Goal: Task Accomplishment & Management: Complete application form

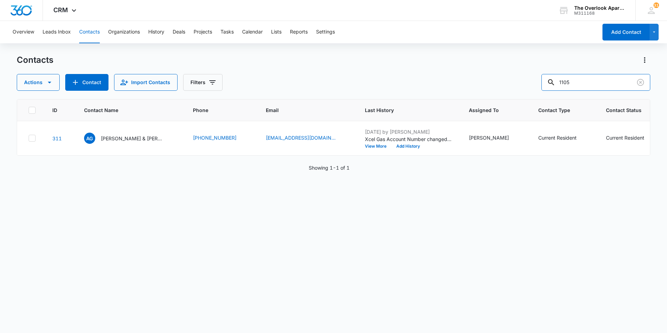
drag, startPoint x: 577, startPoint y: 85, endPoint x: 531, endPoint y: 86, distance: 46.7
click at [531, 86] on div "Actions Contact Import Contacts Filters 1105" at bounding box center [333, 82] width 633 height 17
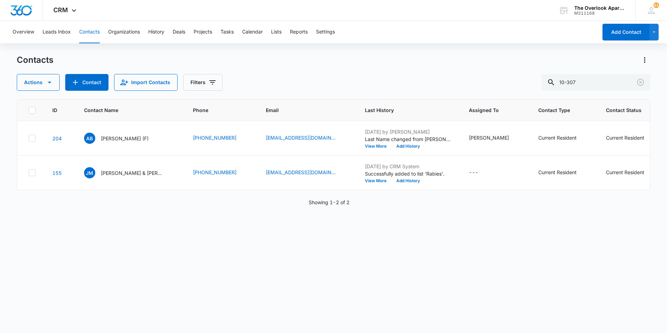
click at [384, 238] on div "ID Contact Name Phone Email Last History Assigned To Contact Type Contact Statu…" at bounding box center [333, 211] width 633 height 225
click at [593, 82] on input "10-307" at bounding box center [595, 82] width 109 height 17
click at [514, 84] on div "Actions Contact Import Contacts Filters 10-307" at bounding box center [333, 82] width 633 height 17
type input "10307"
click at [130, 171] on p "(F) [PERSON_NAME] & [PERSON_NAME]" at bounding box center [132, 172] width 63 height 7
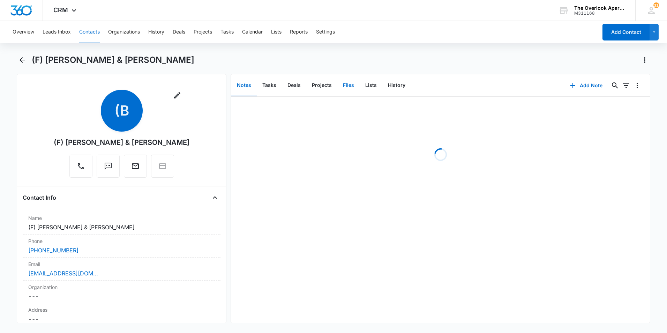
click at [345, 85] on button "Files" at bounding box center [348, 86] width 22 height 22
click at [275, 89] on button "Tasks" at bounding box center [269, 86] width 25 height 22
click at [583, 85] on button "Add Task" at bounding box center [586, 85] width 46 height 17
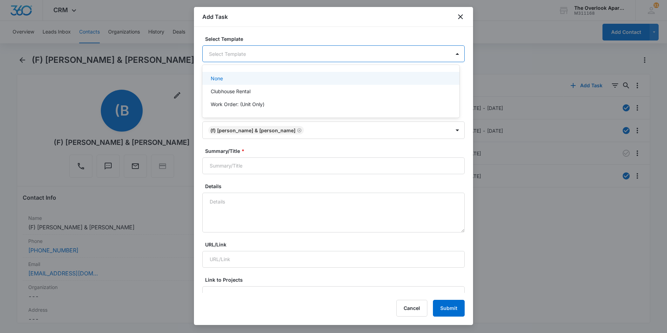
click at [326, 58] on body "CRM Apps Reputation Websites Forms CRM Email Social Content Ads Intelligence Fi…" at bounding box center [333, 166] width 667 height 333
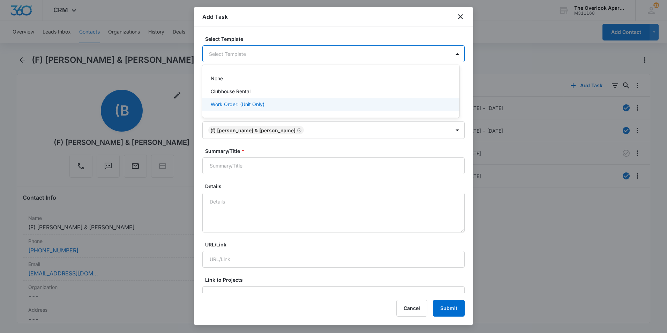
click at [319, 105] on div "Work Order: (Unit Only)" at bounding box center [330, 103] width 239 height 7
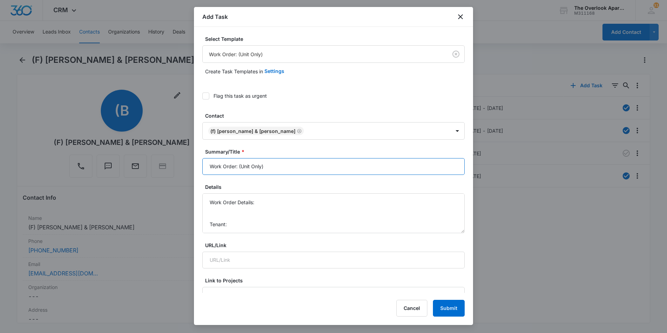
drag, startPoint x: 276, startPoint y: 169, endPoint x: 239, endPoint y: 168, distance: 37.3
click at [239, 168] on input "Work Order: (Unit Only)" at bounding box center [333, 166] width 262 height 17
type input "Work Order: 10-307"
click at [267, 192] on div "Details Work Order Details: Tenant: Tenant Phone:" at bounding box center [333, 208] width 262 height 50
click at [267, 200] on textarea "Work Order Details: Tenant: Tenant Phone:" at bounding box center [333, 213] width 262 height 40
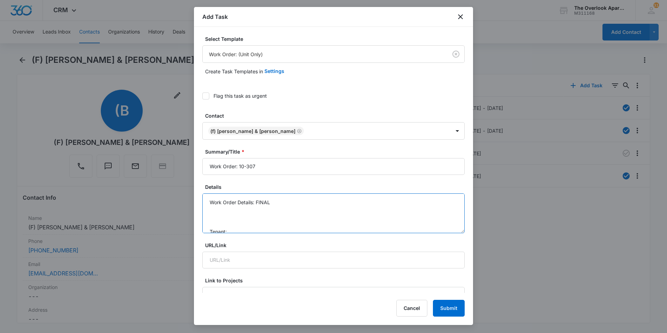
click at [226, 213] on textarea "Work Order Details: FINAL Tenant: Tenant Phone:" at bounding box center [333, 213] width 262 height 40
paste textarea "Add caulk to master bath Get rid of bug in corner of guest bath Polish or remov…"
click at [210, 211] on textarea "Work Order Details: FINAL Add caulk to master bath Get rid of bug in corner of …" at bounding box center [333, 213] width 262 height 40
click at [287, 217] on textarea "Work Order Details: FINAL -Add caulk to master bath - Get rid of bug in corner …" at bounding box center [333, 213] width 262 height 40
click at [212, 209] on textarea "Work Order Details: FINAL -Add caulk to master bath - Get rid of bug in corner …" at bounding box center [333, 213] width 262 height 40
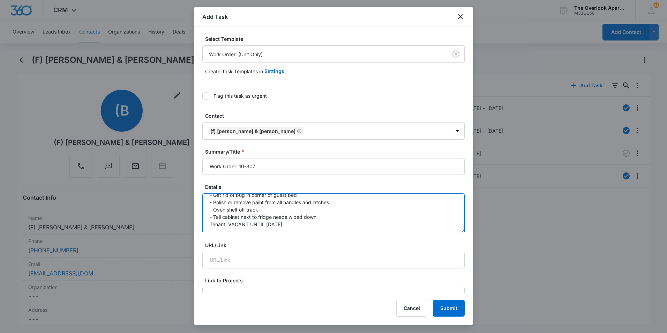
type textarea "Work Order Details: FINAL - Add caulk to master bath - Get rid of bug in corner…"
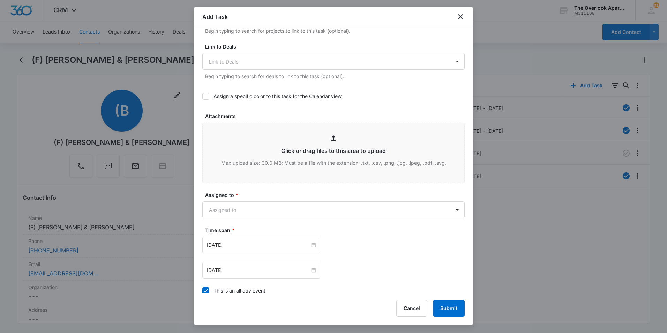
scroll to position [349, 0]
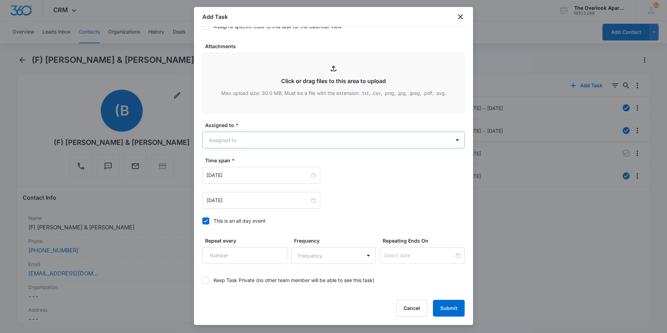
click at [317, 143] on body "CRM Apps Reputation Websites Forms CRM Email Social Content Ads Intelligence Fi…" at bounding box center [333, 166] width 667 height 333
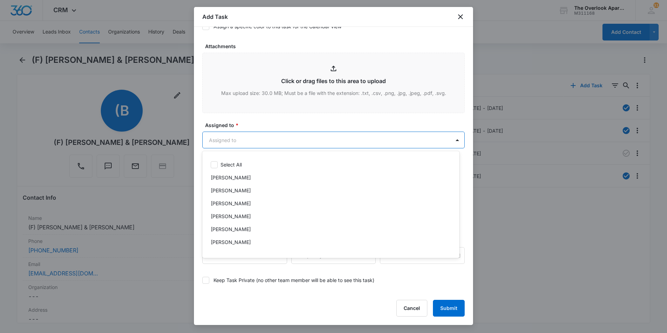
scroll to position [62, 0]
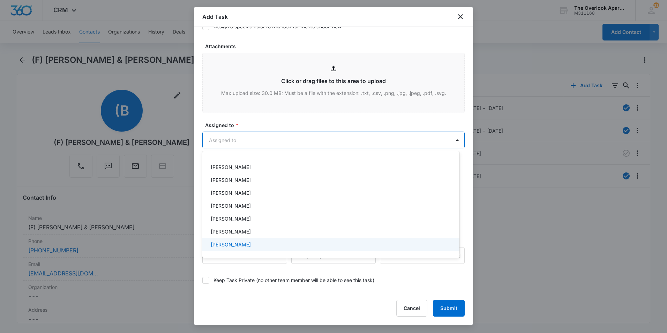
click at [250, 244] on div "[PERSON_NAME]" at bounding box center [330, 244] width 239 height 7
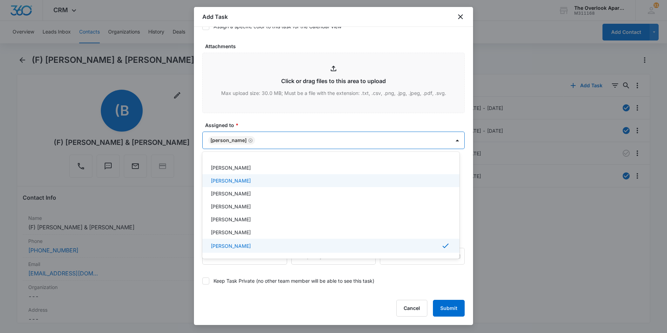
click at [303, 121] on div at bounding box center [333, 166] width 667 height 333
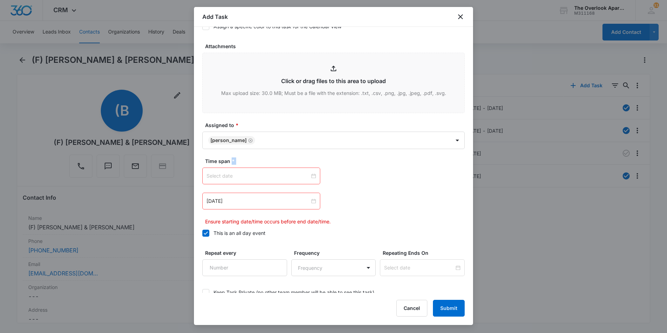
click at [311, 175] on div at bounding box center [260, 176] width 109 height 8
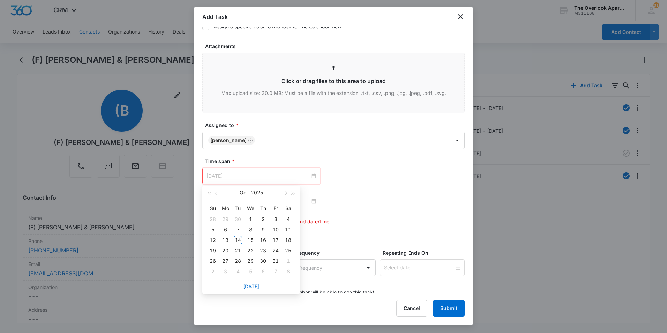
type input "[DATE]"
click at [252, 288] on link "[DATE]" at bounding box center [251, 286] width 16 height 6
type input "[DATE]"
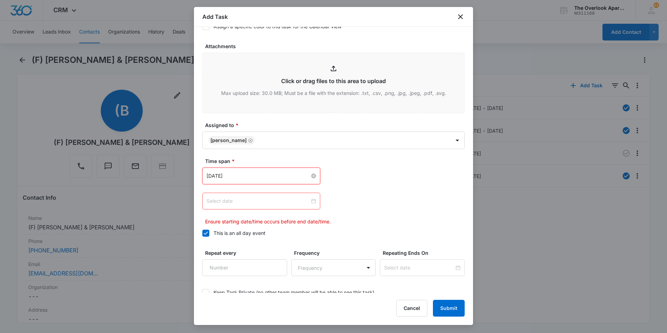
click at [310, 200] on div at bounding box center [260, 201] width 109 height 8
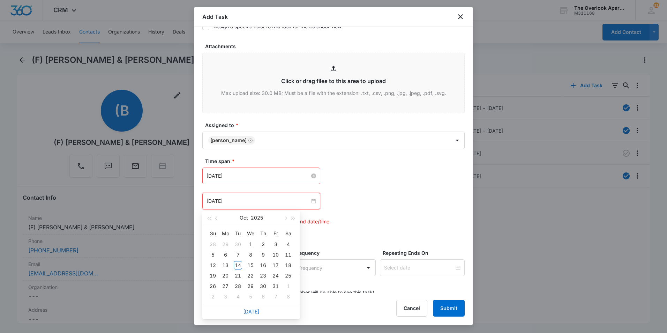
type input "[DATE]"
click at [249, 312] on link "[DATE]" at bounding box center [251, 311] width 16 height 6
type input "[DATE]"
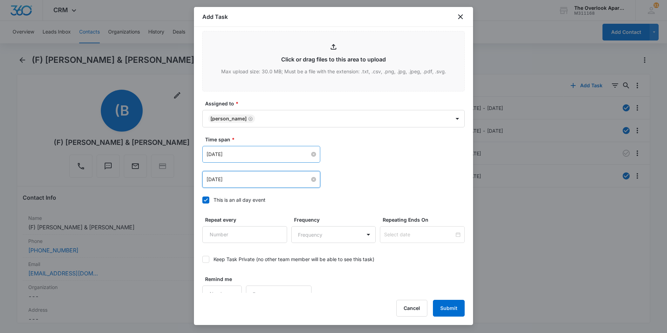
scroll to position [380, 0]
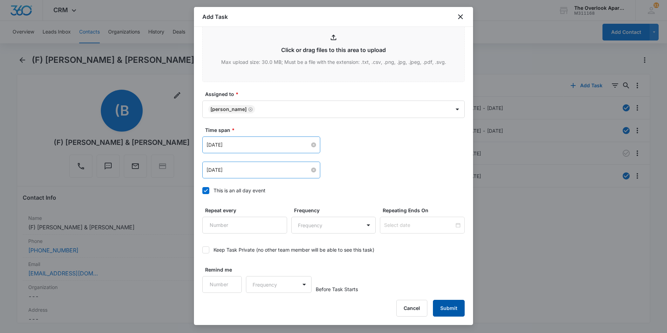
click at [444, 307] on button "Submit" at bounding box center [449, 308] width 32 height 17
